Goal: Task Accomplishment & Management: Use online tool/utility

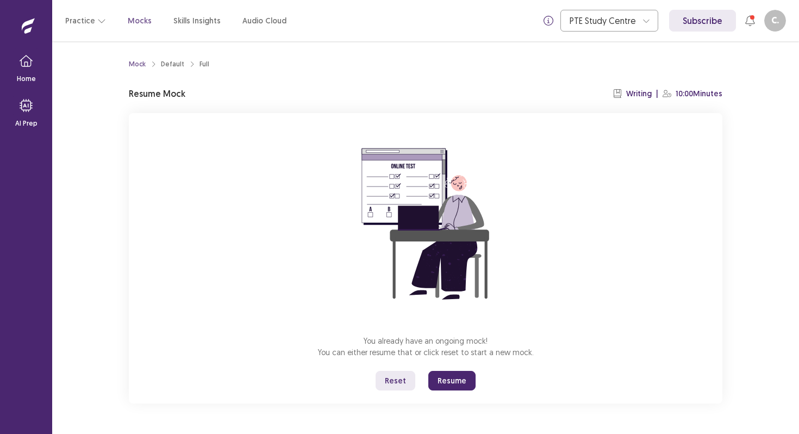
click at [400, 384] on button "Reset" at bounding box center [395, 381] width 40 height 20
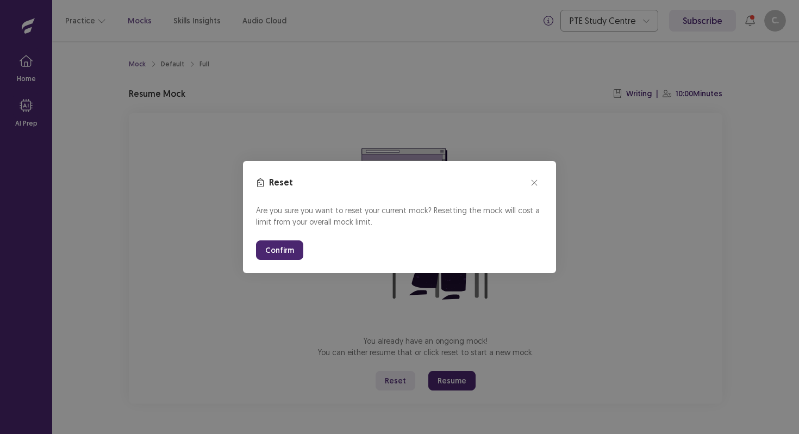
click at [287, 256] on button "Confirm" at bounding box center [279, 250] width 47 height 20
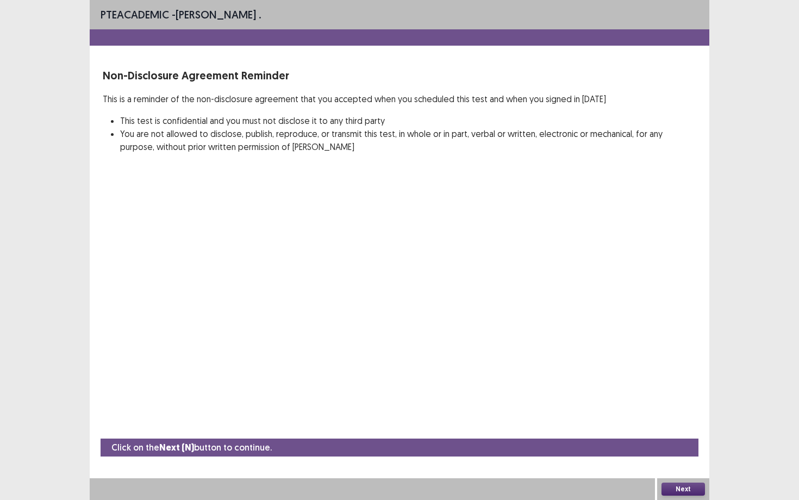
drag, startPoint x: 272, startPoint y: 303, endPoint x: 230, endPoint y: 409, distance: 113.9
click at [245, 346] on div "PTE academic - [PERSON_NAME] . Non-Disclosure Agreement Reminder This is a remi…" at bounding box center [399, 250] width 619 height 500
click at [685, 433] on button "Next" at bounding box center [682, 489] width 43 height 13
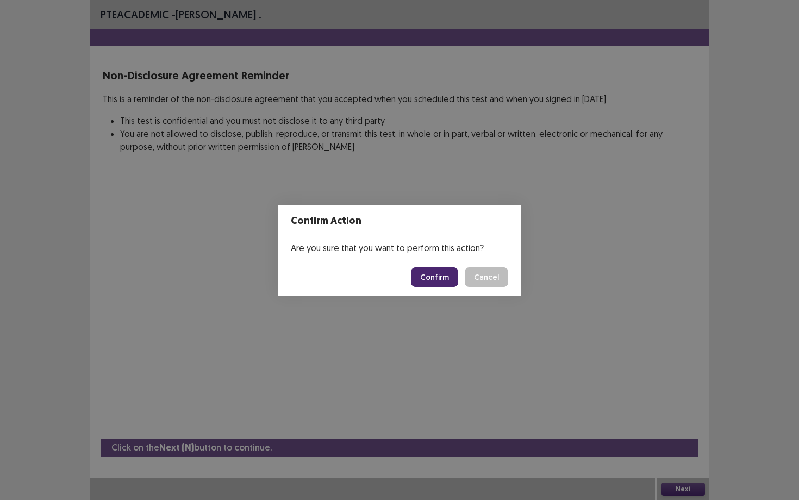
click at [421, 275] on button "Confirm" at bounding box center [434, 277] width 47 height 20
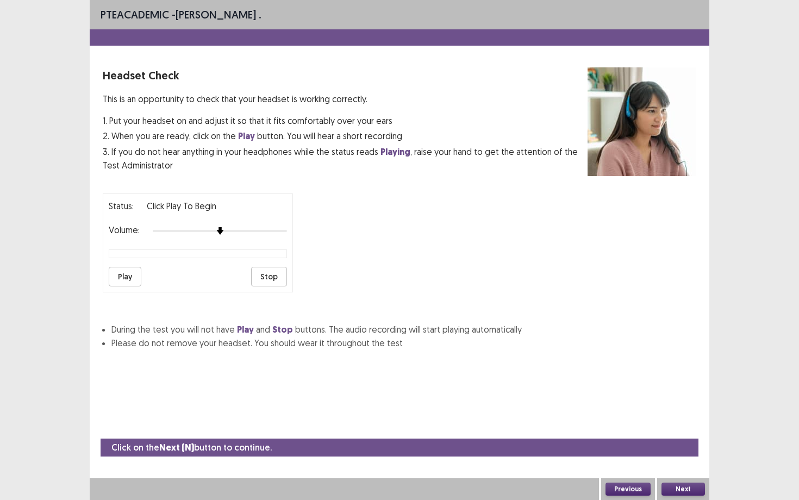
click at [112, 268] on button "Play" at bounding box center [125, 277] width 33 height 20
click at [324, 249] on div "Status: playing Volume: Play Stop" at bounding box center [399, 239] width 593 height 108
click at [683, 433] on button "Next" at bounding box center [682, 489] width 43 height 13
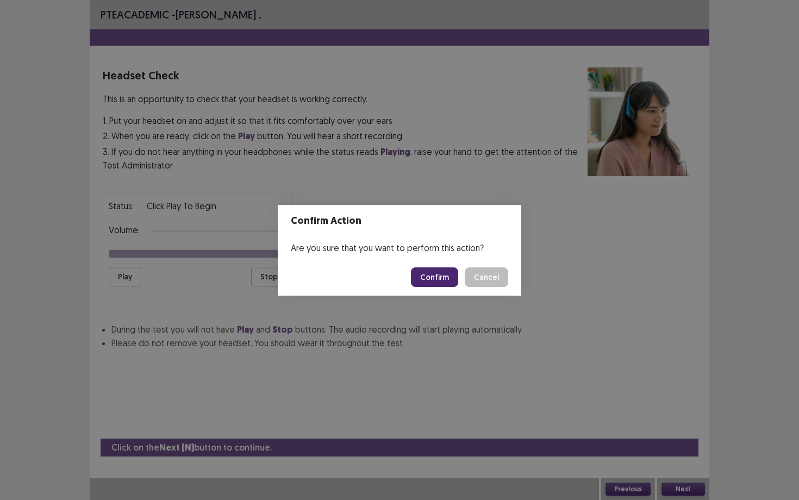
click at [434, 286] on button "Confirm" at bounding box center [434, 277] width 47 height 20
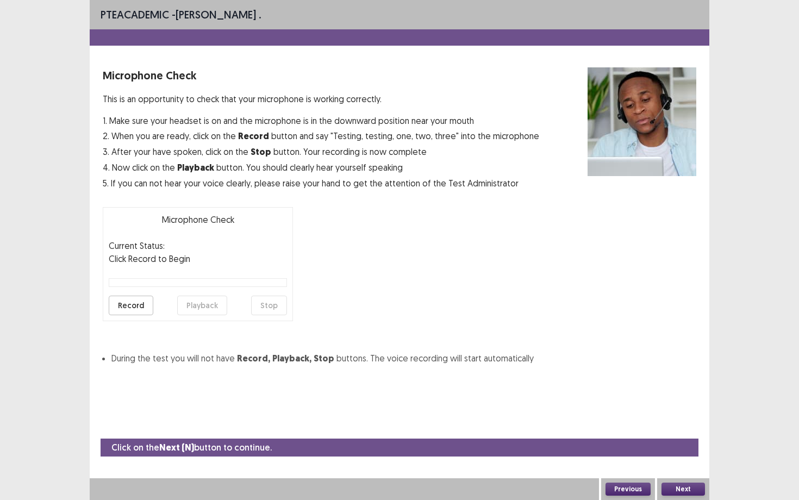
click at [137, 303] on button "Record" at bounding box center [131, 306] width 45 height 20
click at [273, 311] on button "Stop" at bounding box center [269, 306] width 36 height 20
click at [200, 313] on button "Playback" at bounding box center [202, 306] width 50 height 20
click at [204, 308] on button "Playback" at bounding box center [202, 306] width 50 height 20
